Goal: Browse casually

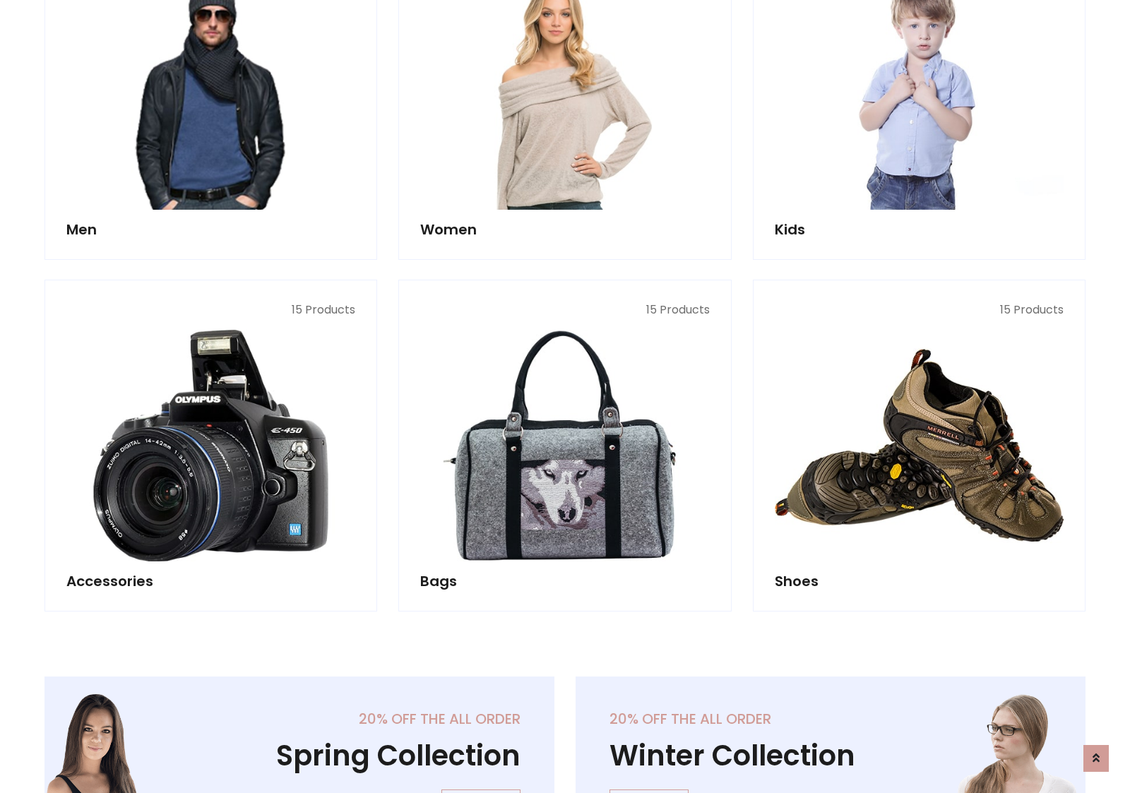
scroll to position [472, 0]
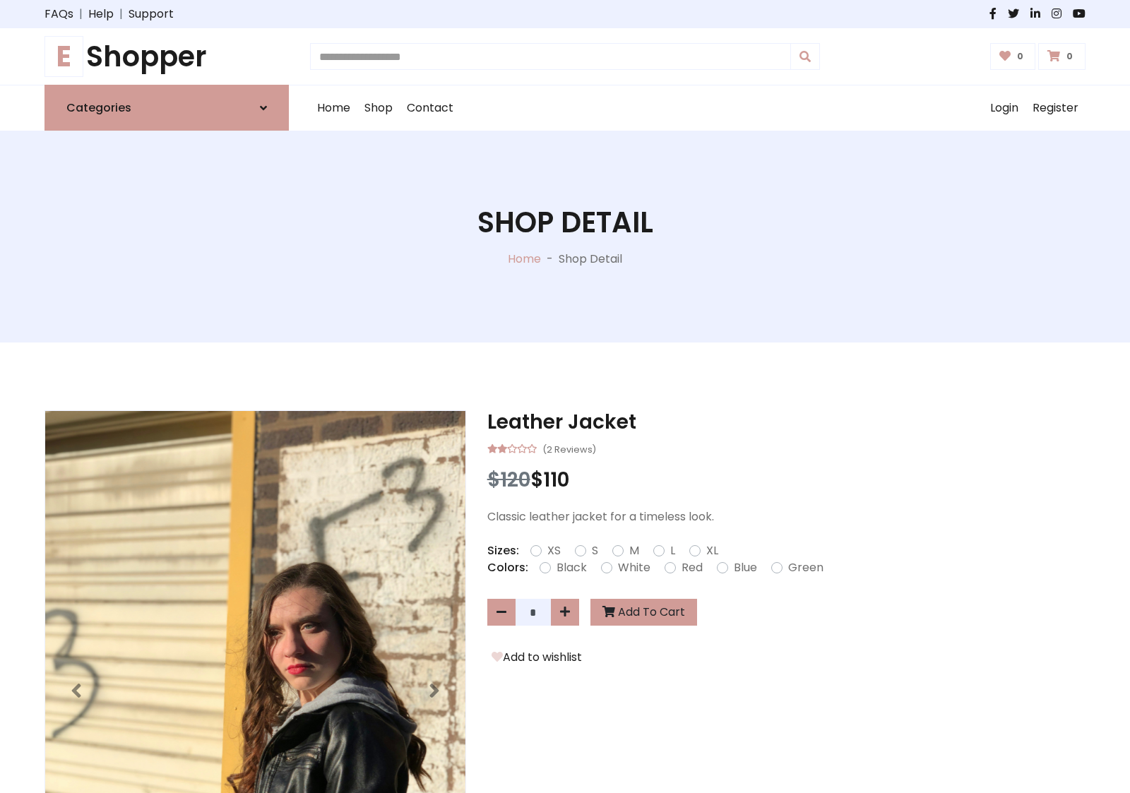
click at [167, 56] on h1 "E Shopper" at bounding box center [166, 57] width 244 height 34
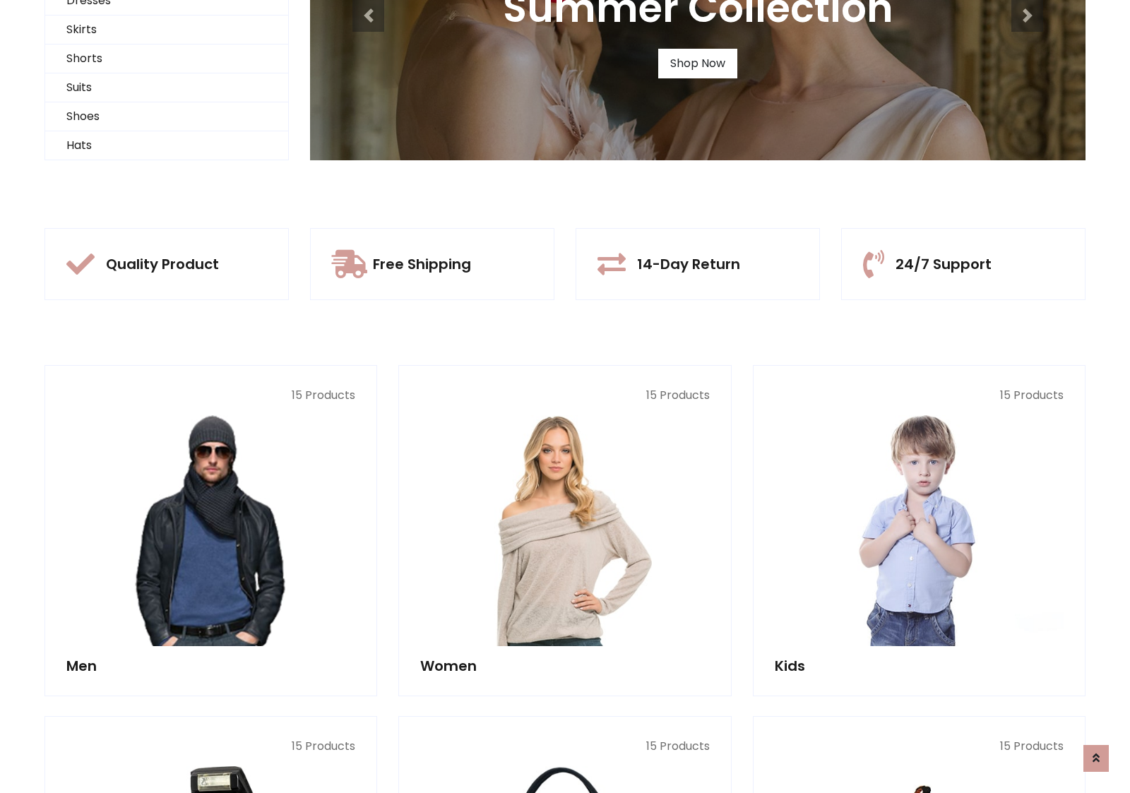
scroll to position [136, 0]
